Goal: Information Seeking & Learning: Learn about a topic

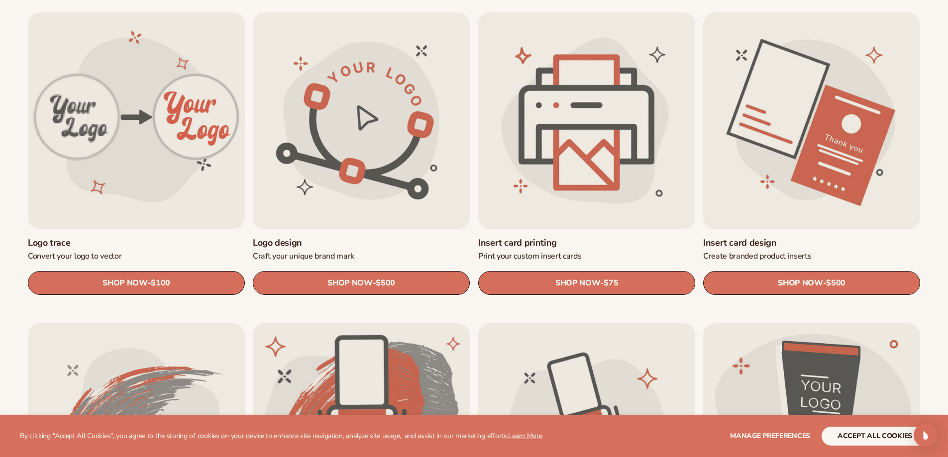
scroll to position [348, 0]
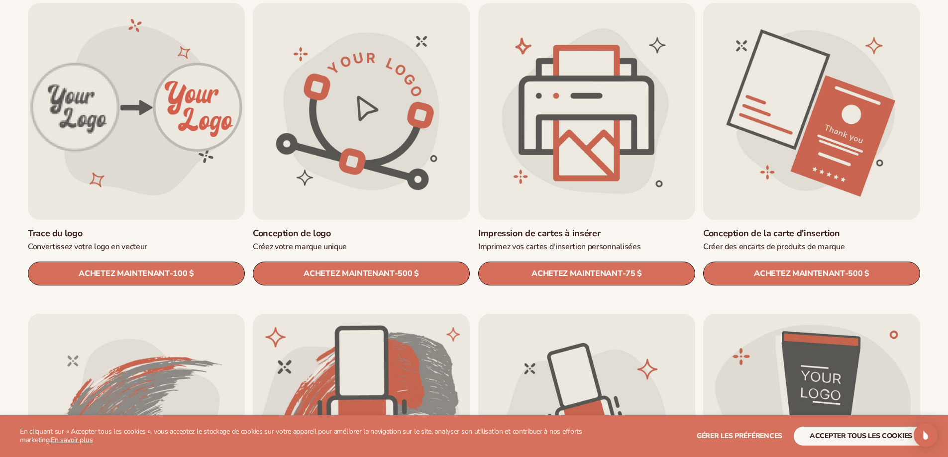
click at [115, 228] on link "Trace du logo" at bounding box center [136, 233] width 217 height 11
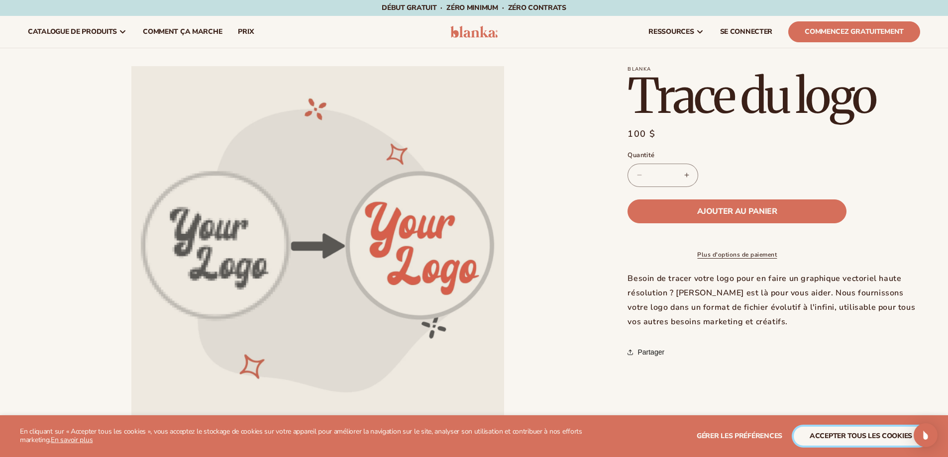
click at [874, 433] on font "accepter tous les cookies" at bounding box center [860, 435] width 102 height 9
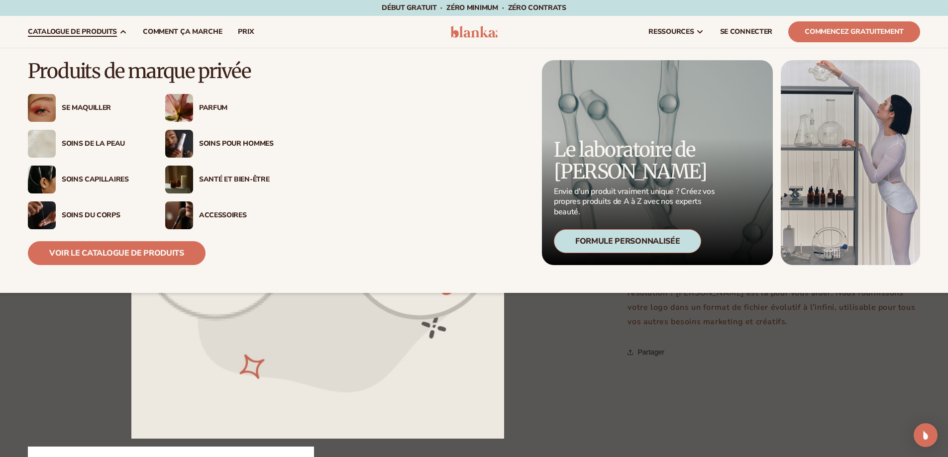
click at [39, 142] on img at bounding box center [42, 144] width 28 height 28
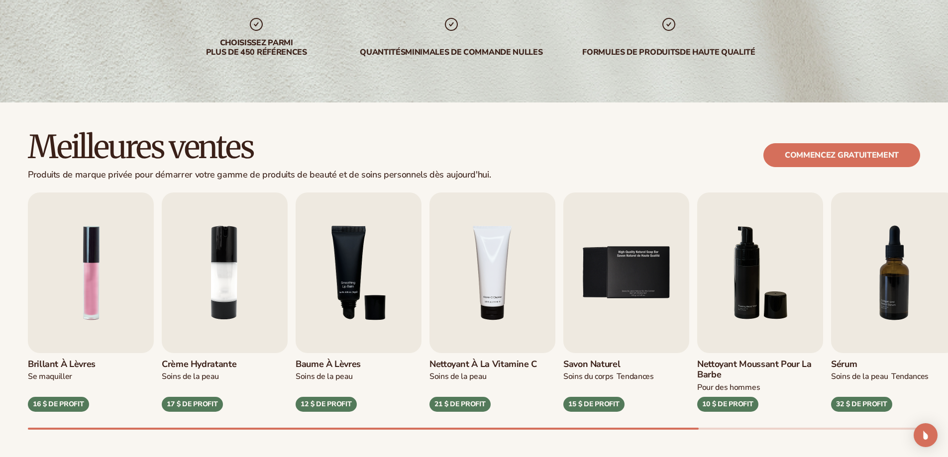
scroll to position [249, 0]
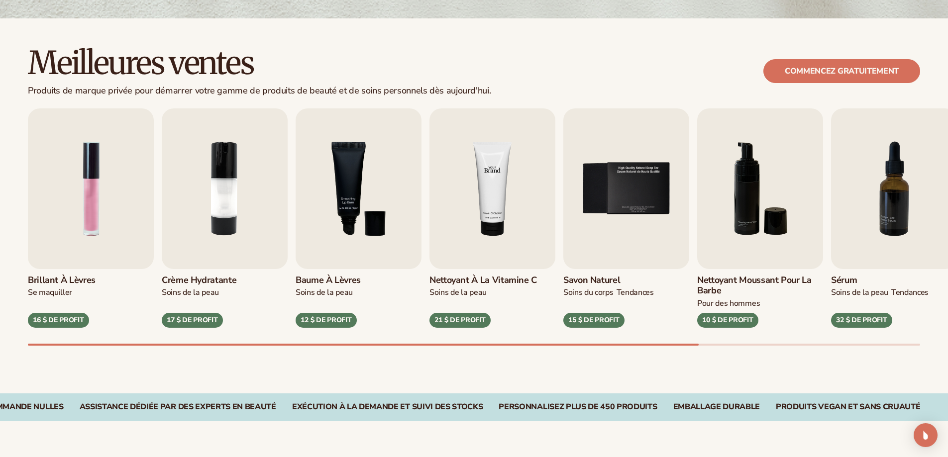
click at [497, 180] on img "4 / 9" at bounding box center [492, 188] width 126 height 161
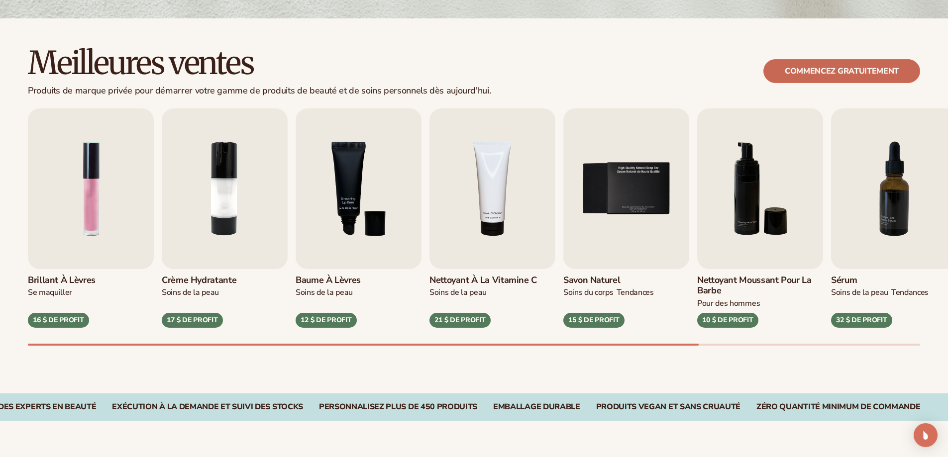
click at [858, 68] on font "Commencez gratuitement" at bounding box center [842, 71] width 114 height 11
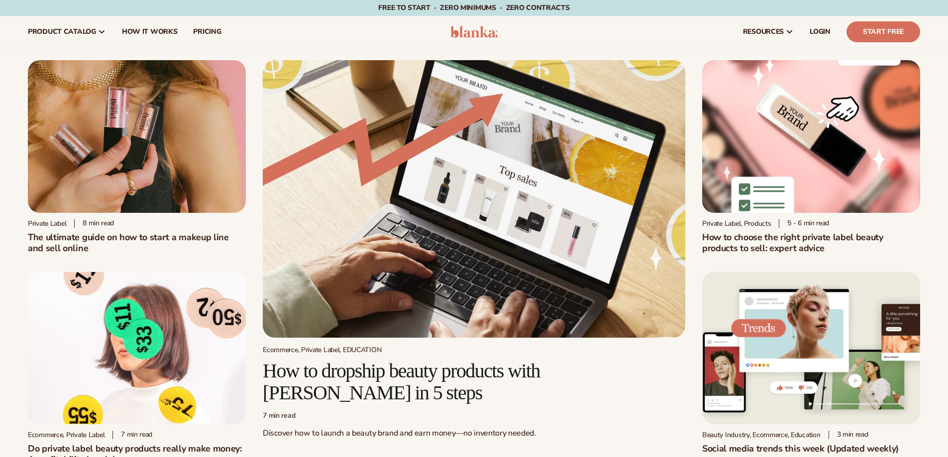
scroll to position [199, 0]
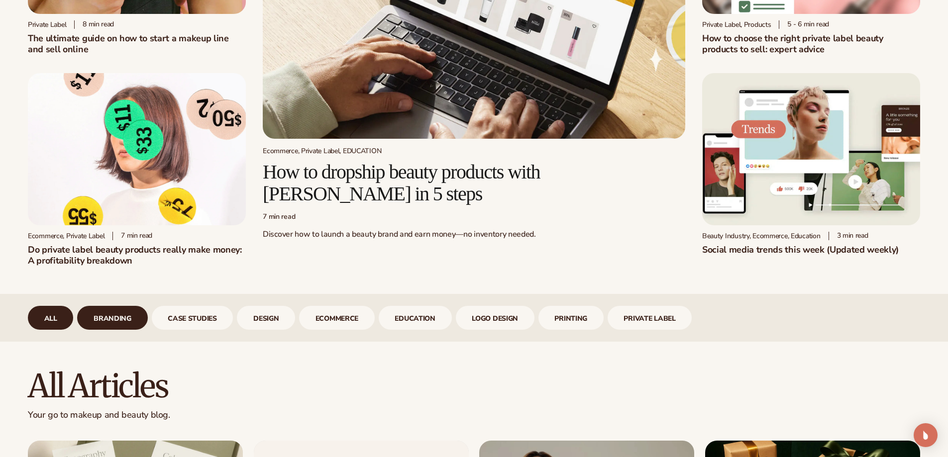
click at [116, 316] on link "branding" at bounding box center [112, 318] width 70 height 24
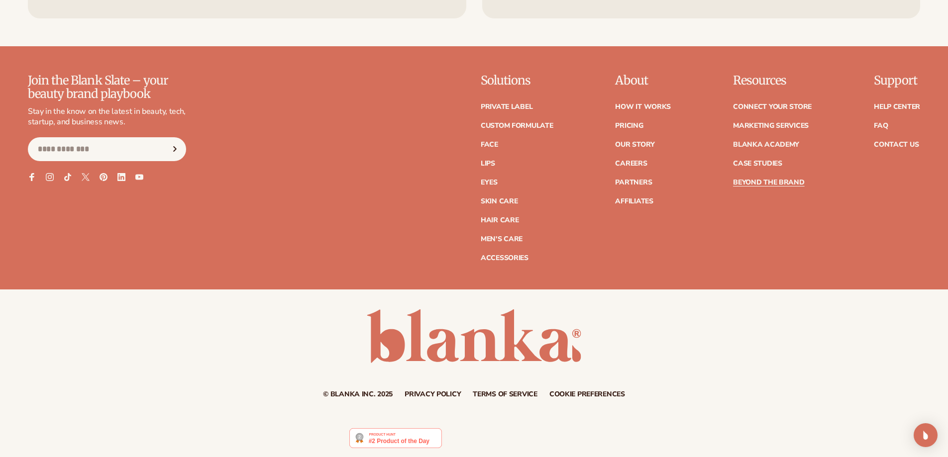
scroll to position [2143, 0]
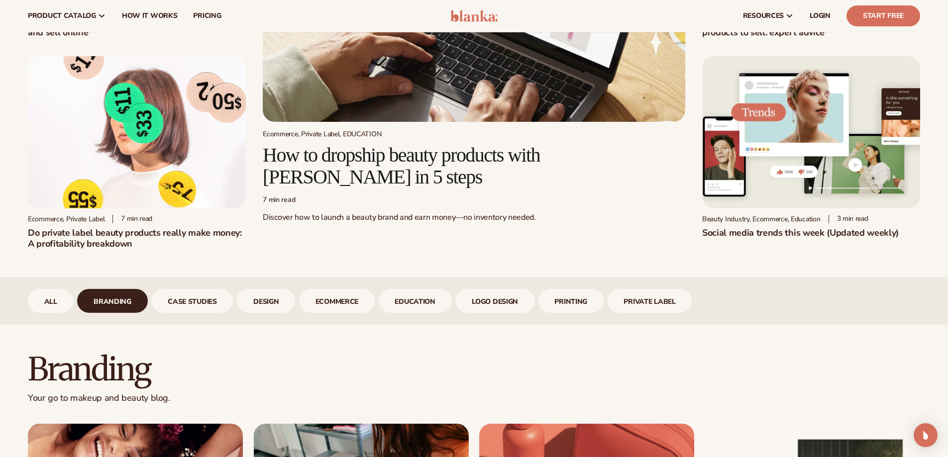
scroll to position [199, 0]
